Goal: Task Accomplishment & Management: Manage account settings

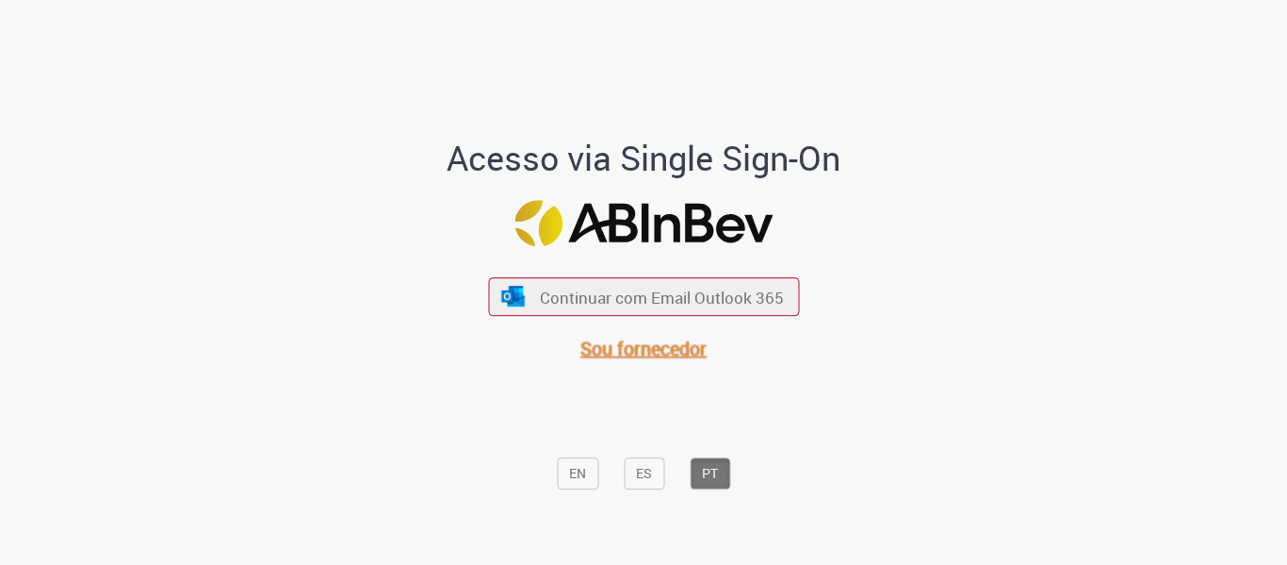
click at [645, 346] on span "Sou fornecedor" at bounding box center [644, 348] width 126 height 25
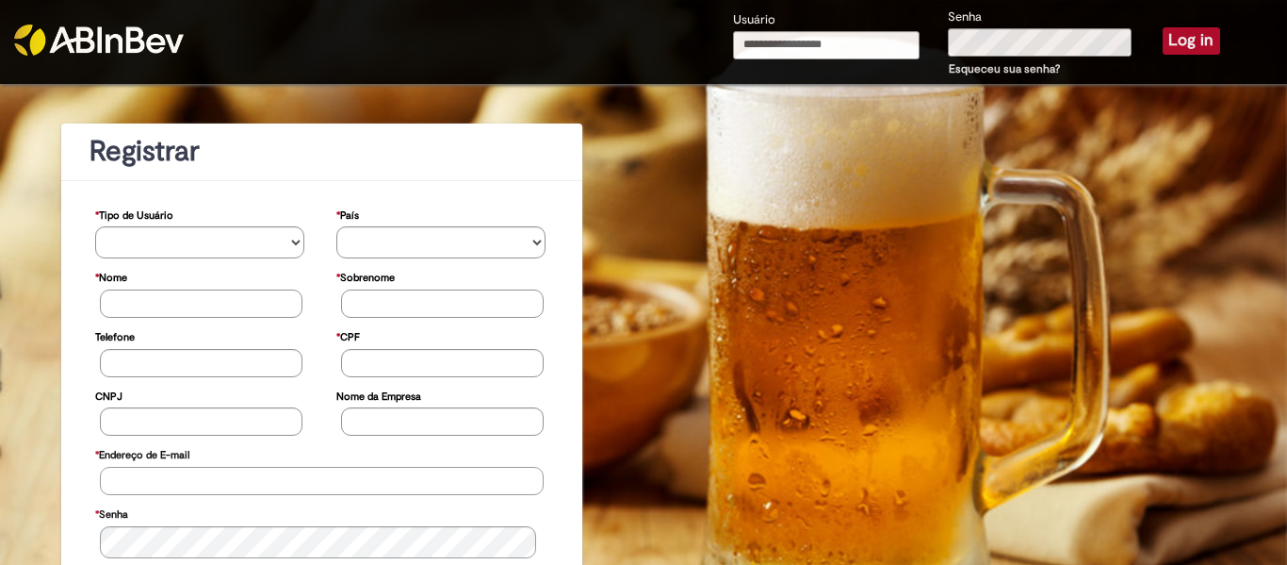
type input "**********"
click at [1171, 36] on button "Log in" at bounding box center [1191, 40] width 57 height 26
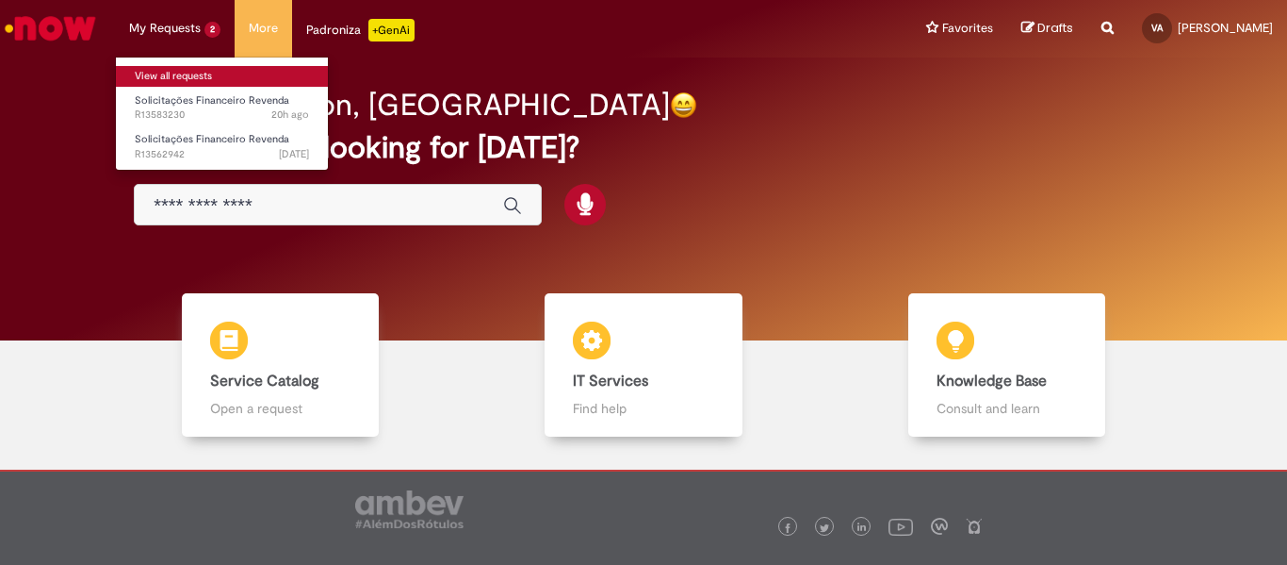
click at [187, 71] on link "View all requests" at bounding box center [222, 76] width 212 height 21
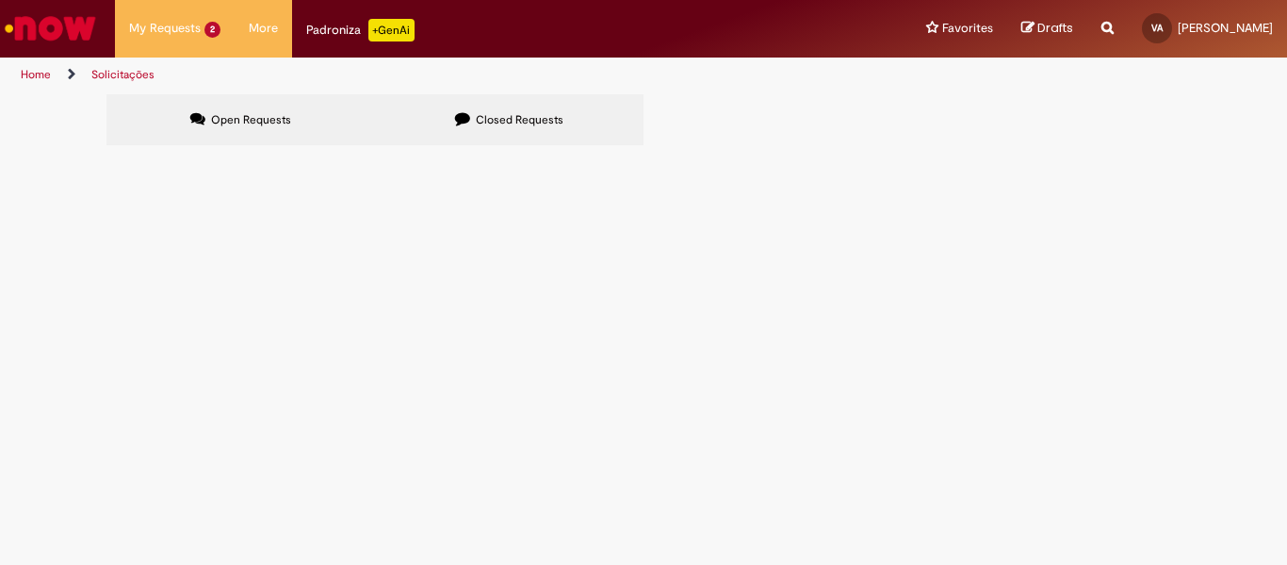
click at [0, 0] on span "Boa tarde. Poderia por favor enviar o número das notas e valores, do pagamento …" at bounding box center [0, 0] width 0 height 0
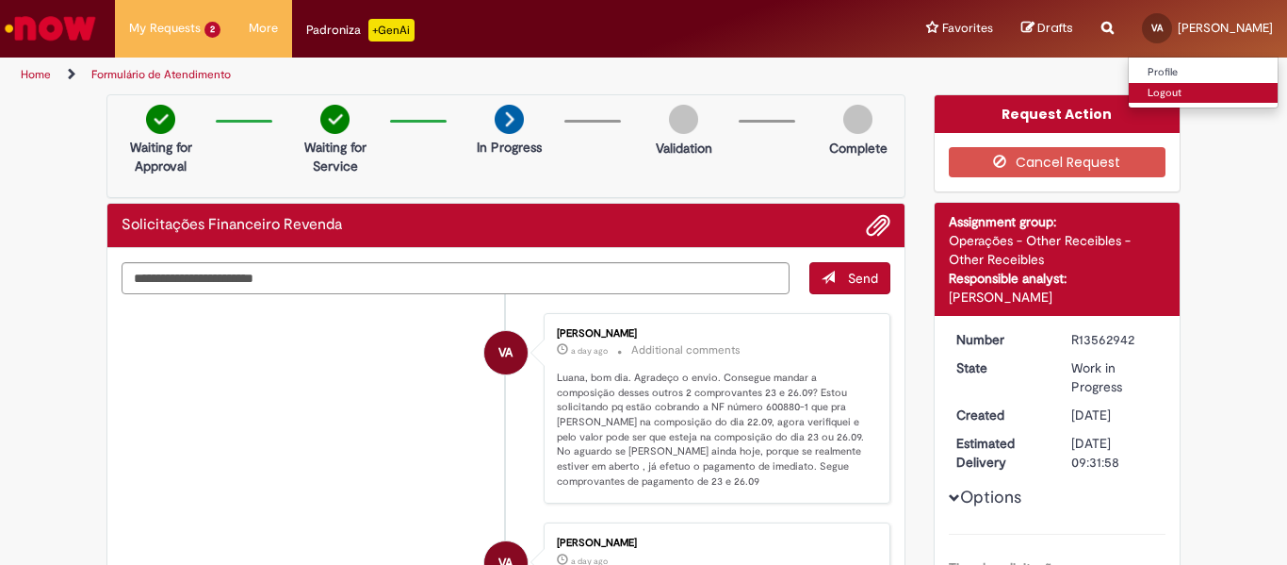
click at [1197, 90] on link "Logout" at bounding box center [1203, 93] width 149 height 21
